Goal: Entertainment & Leisure: Browse casually

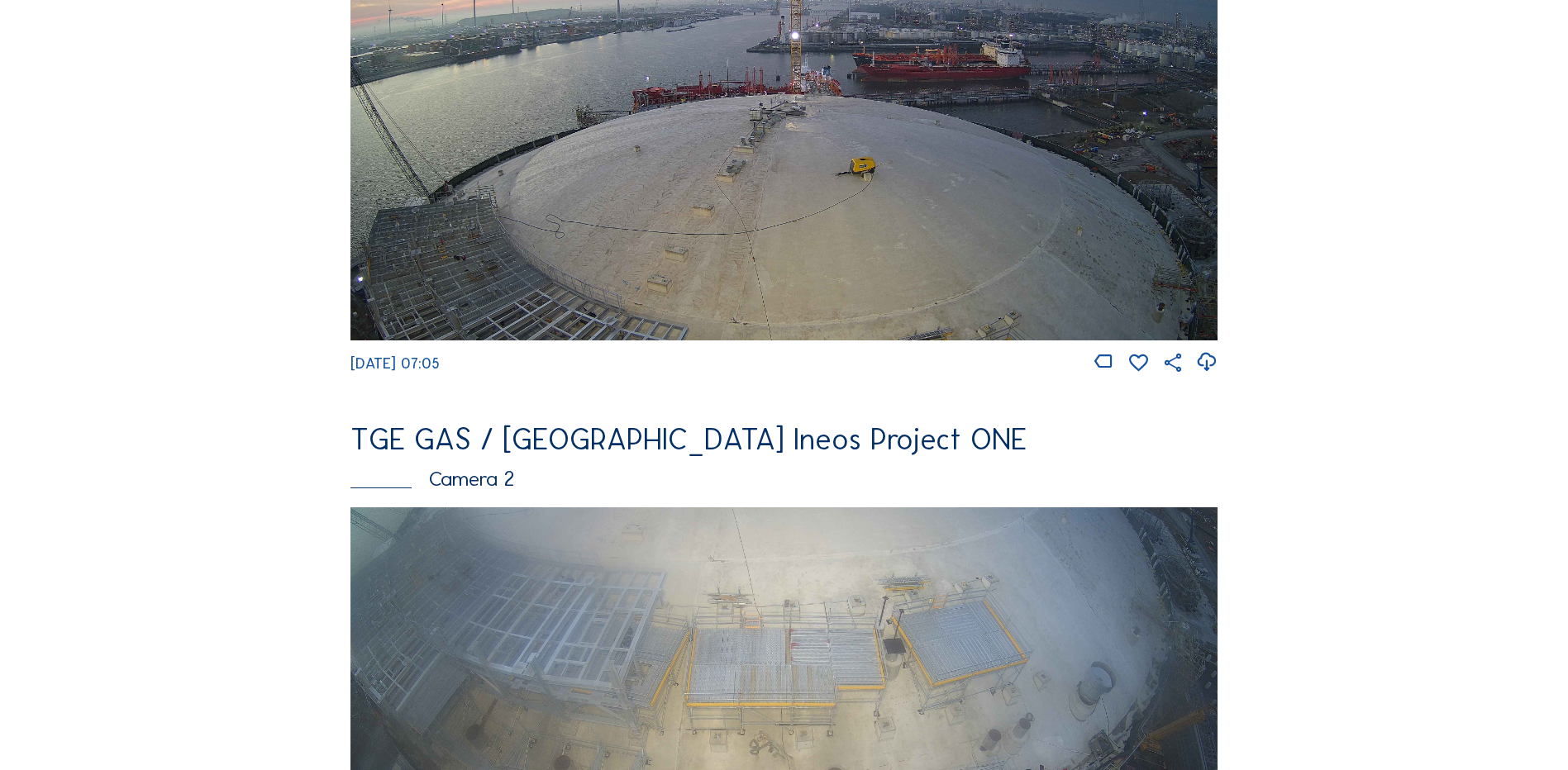
scroll to position [413, 0]
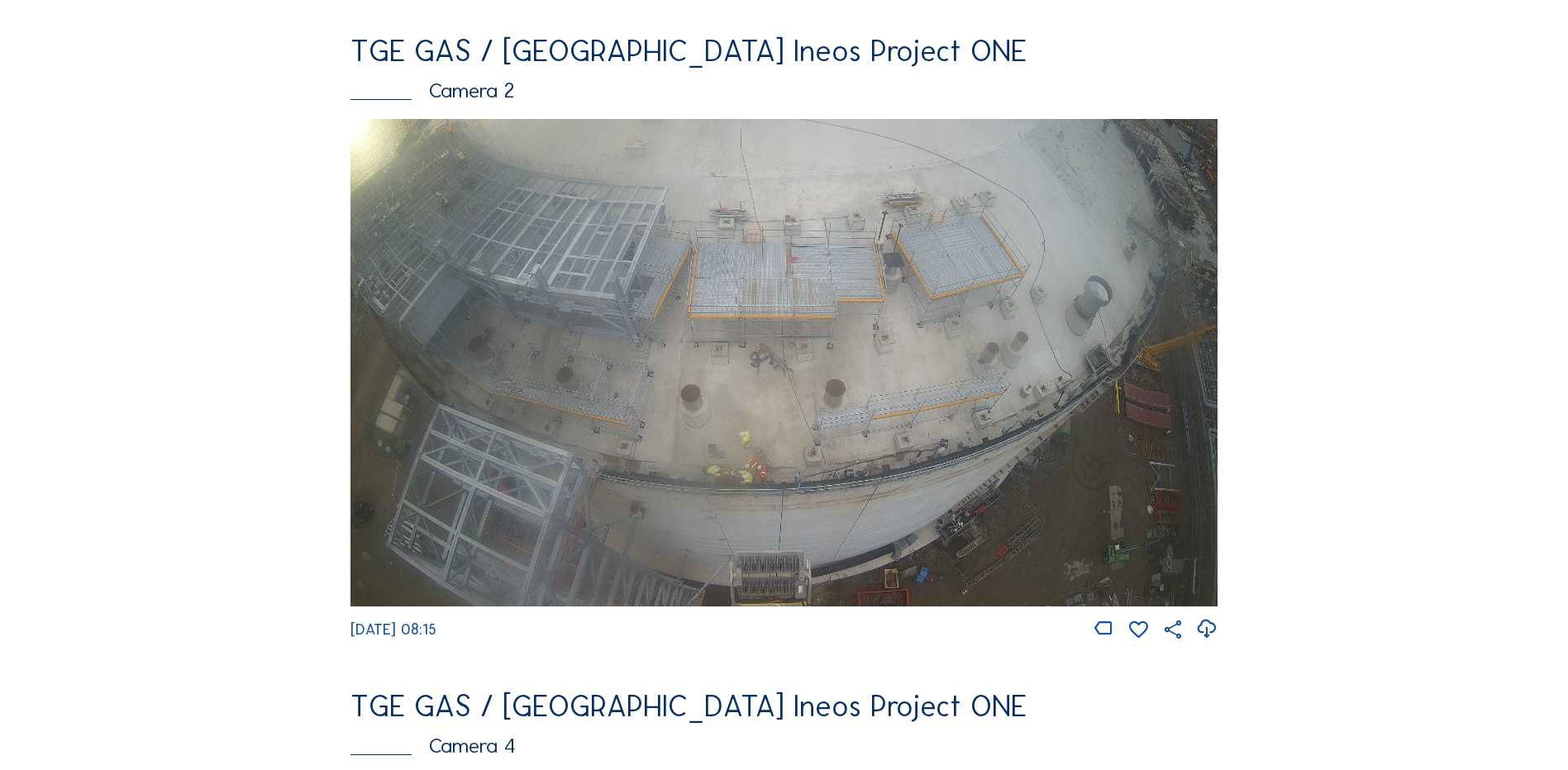
scroll to position [826, 0]
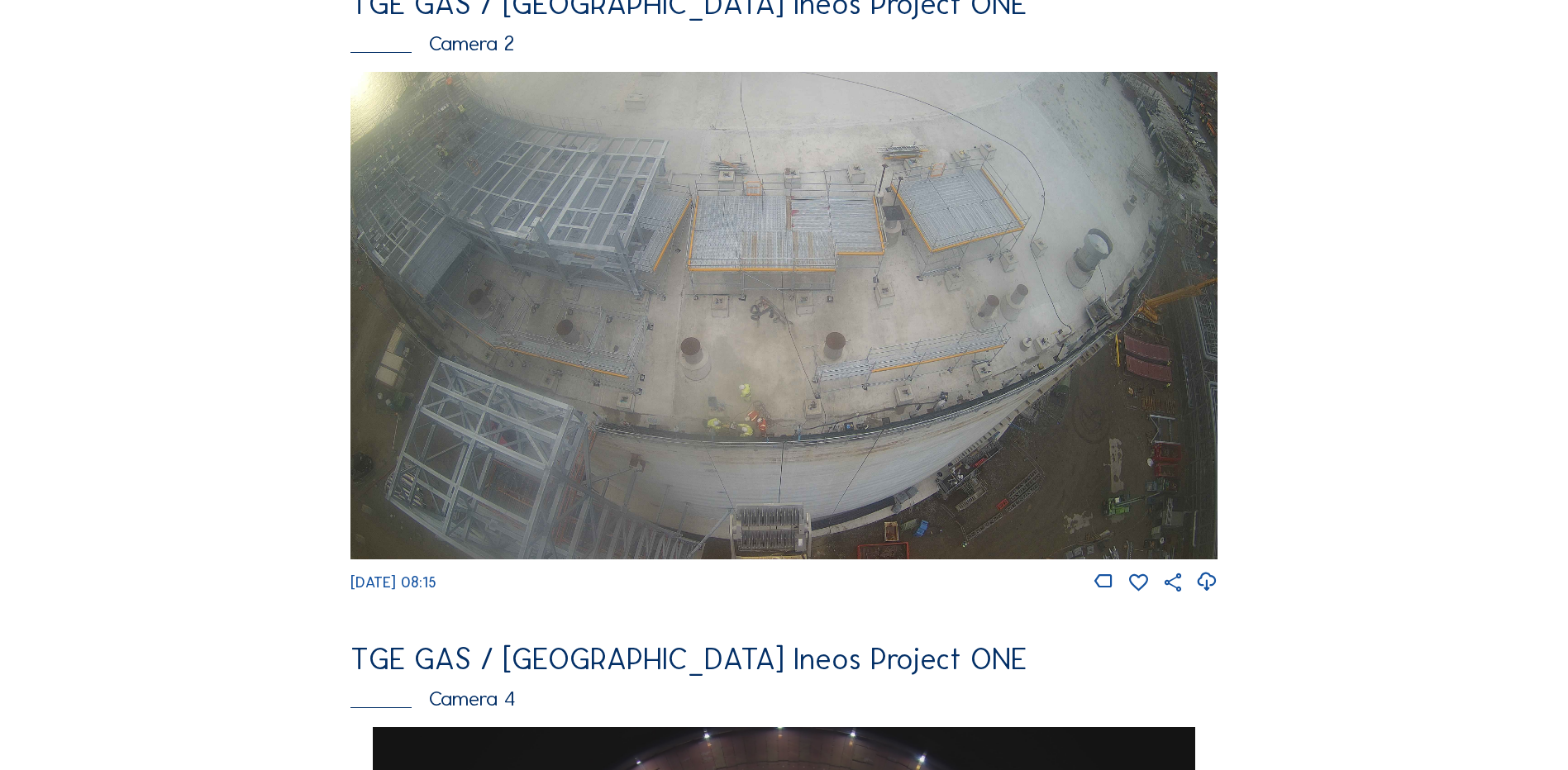
click at [698, 258] on img at bounding box center [784, 316] width 867 height 488
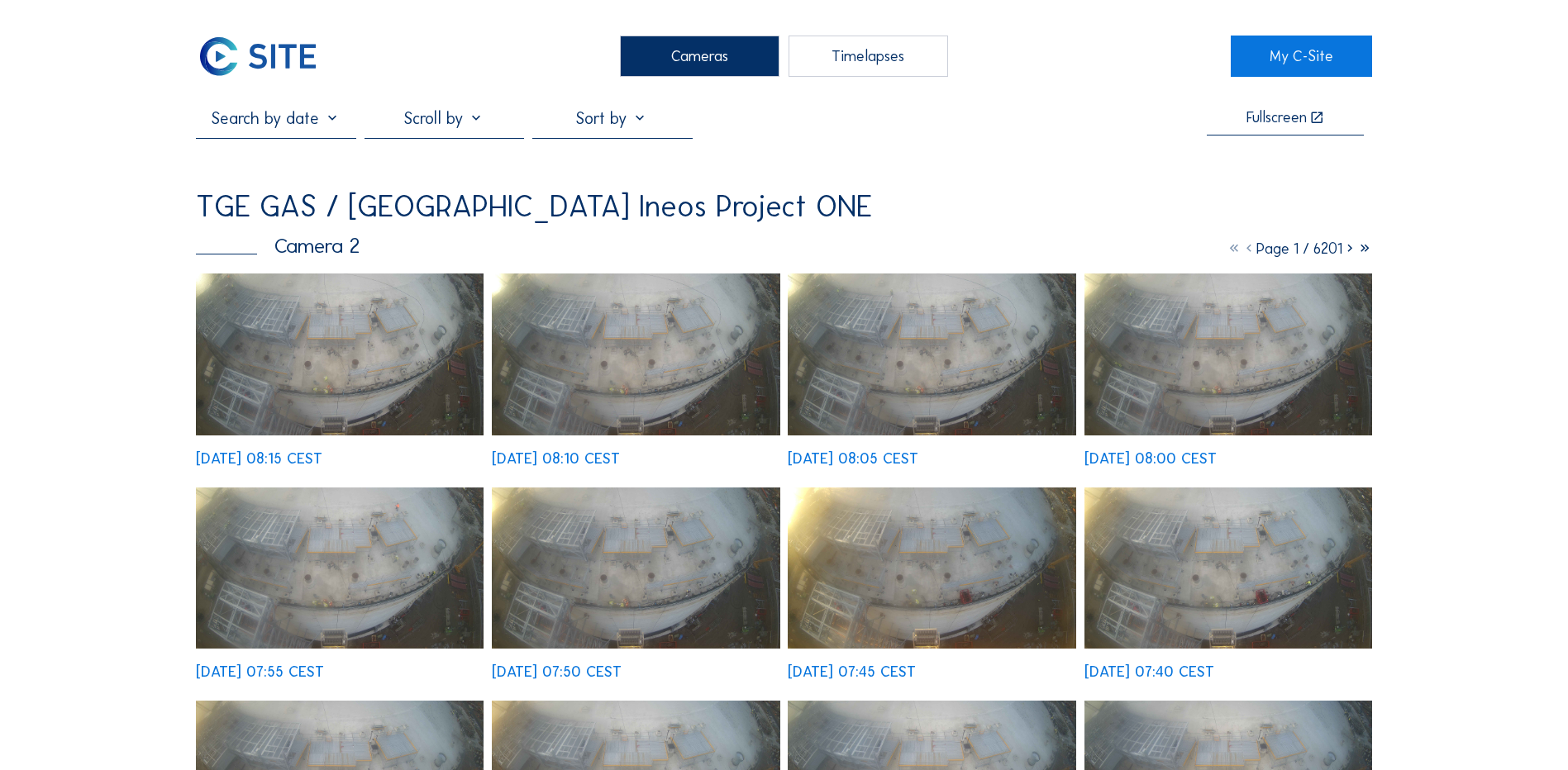
click at [285, 379] on img at bounding box center [339, 354] width 287 height 162
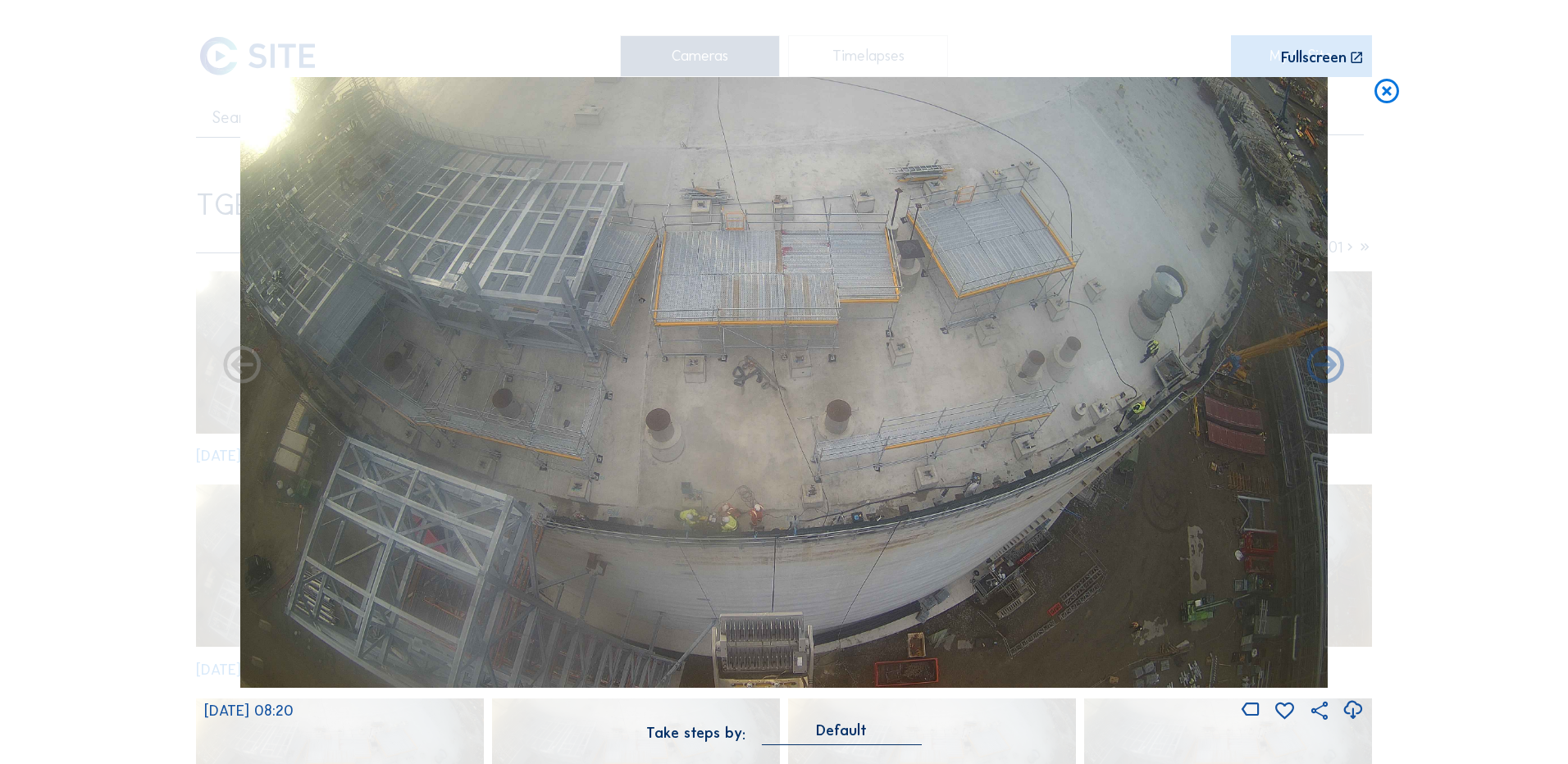
click at [1388, 95] on icon at bounding box center [1386, 92] width 29 height 30
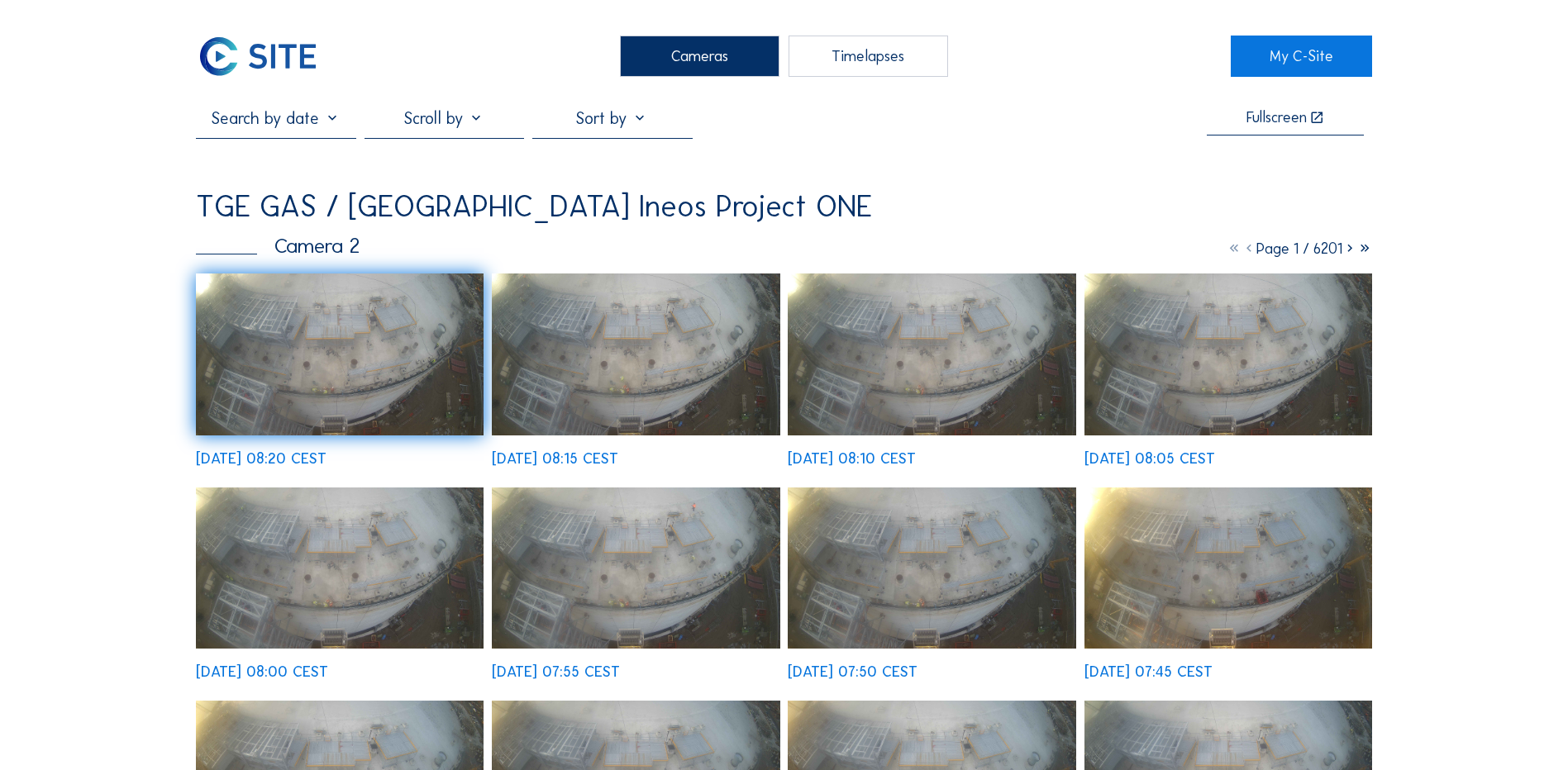
drag, startPoint x: 935, startPoint y: 139, endPoint x: 1043, endPoint y: 183, distance: 116.6
click at [937, 138] on div "Fullscreen" at bounding box center [784, 123] width 1176 height 30
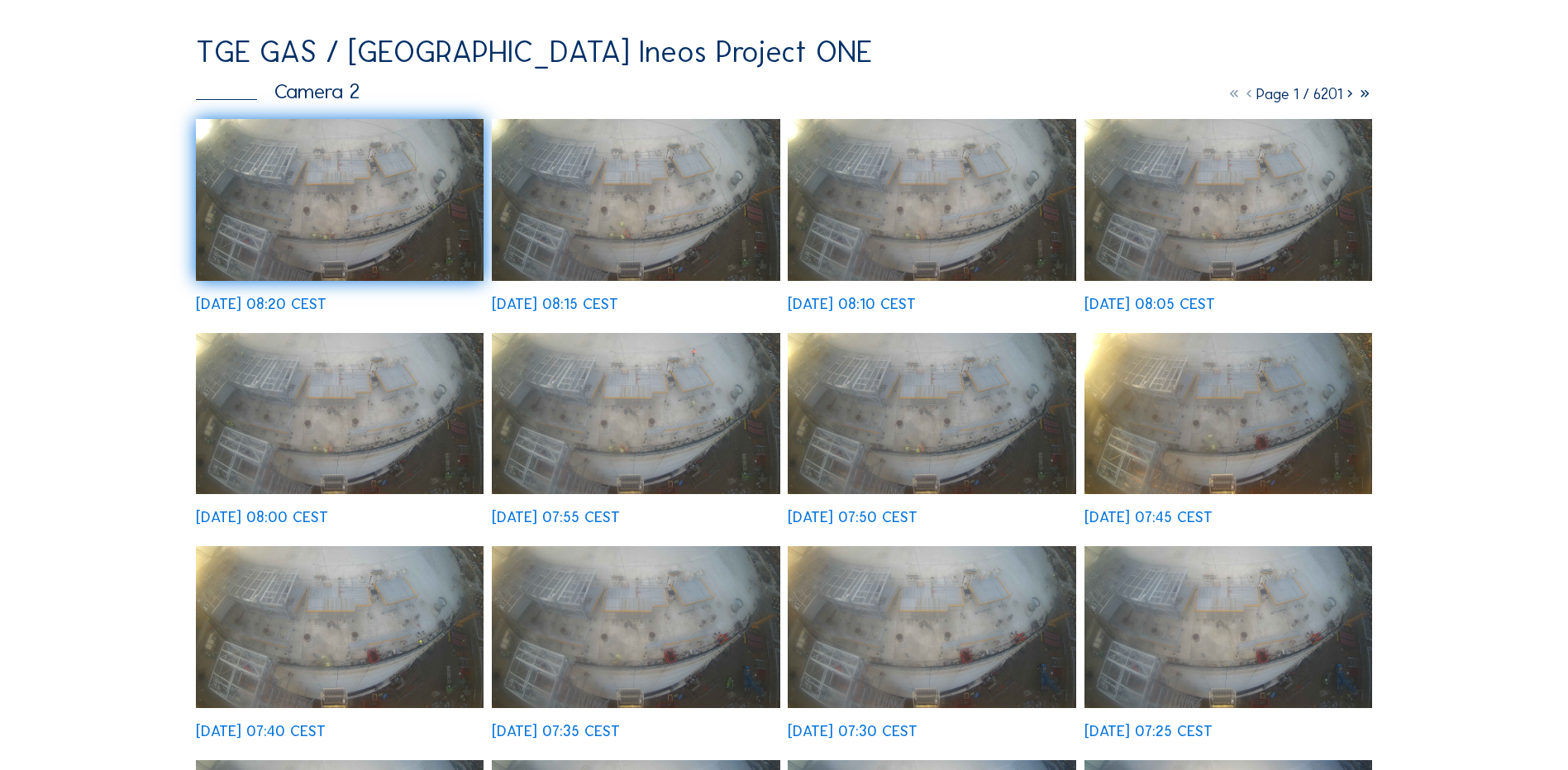
scroll to position [83, 0]
